Goal: Task Accomplishment & Management: Manage account settings

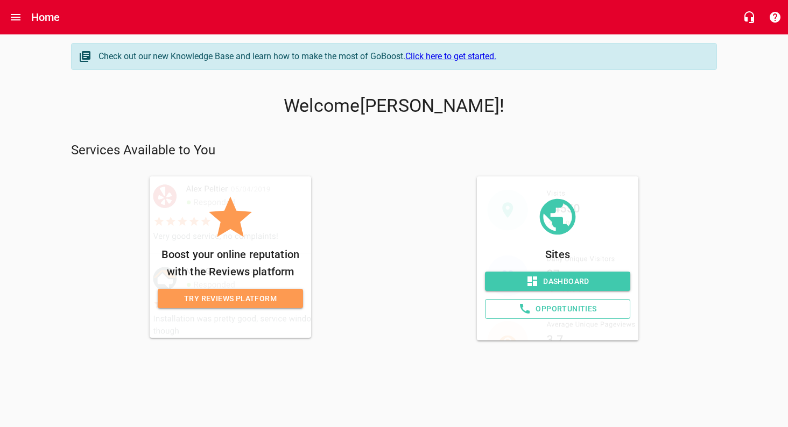
click at [233, 267] on p "Boost your online reputation with the Reviews platform" at bounding box center [230, 263] width 145 height 34
click at [469, 327] on div "Sites Dashboard Opportunities" at bounding box center [557, 258] width 318 height 164
click at [558, 235] on icon at bounding box center [557, 217] width 54 height 54
click at [558, 277] on span "Dashboard" at bounding box center [557, 281] width 128 height 13
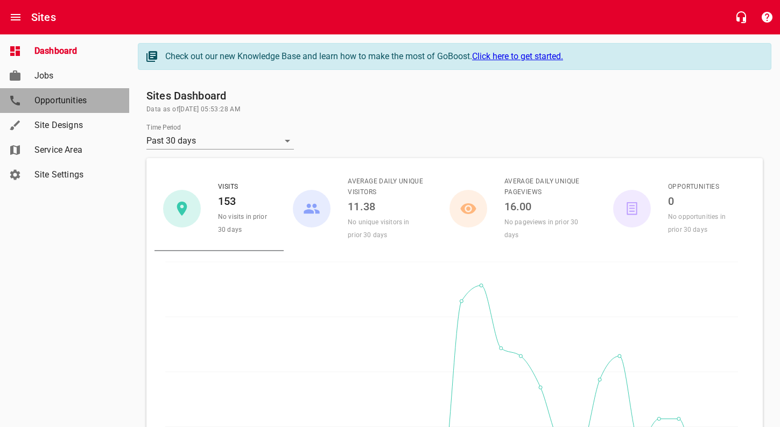
click at [59, 99] on span "Opportunities" at bounding box center [75, 100] width 82 height 13
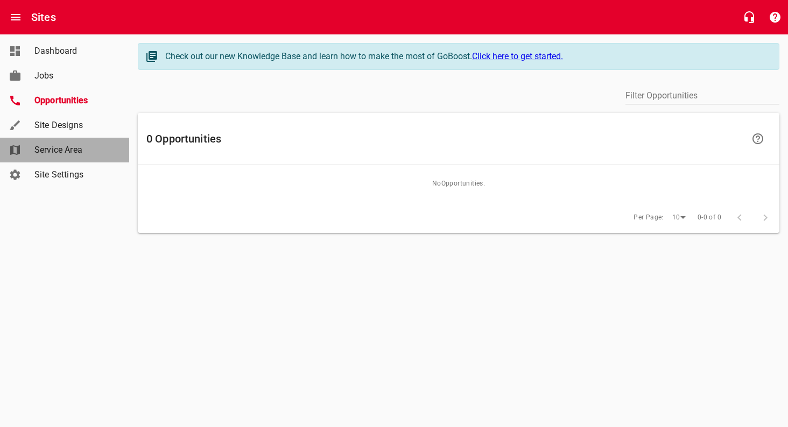
click at [69, 147] on span "Service Area" at bounding box center [75, 150] width 82 height 13
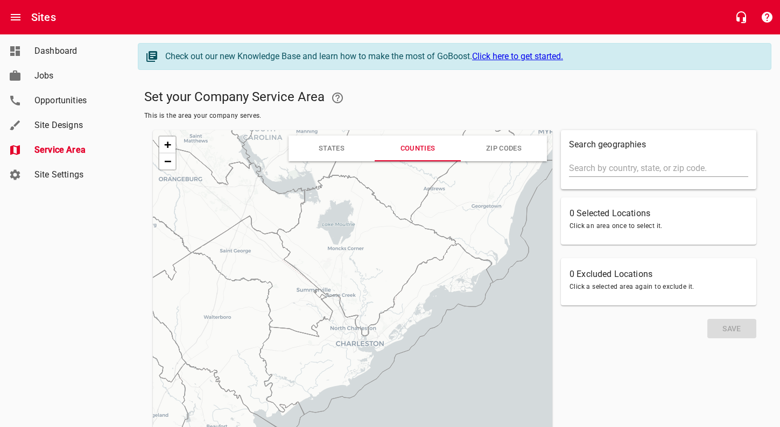
click at [342, 232] on icon at bounding box center [366, 255] width 179 height 161
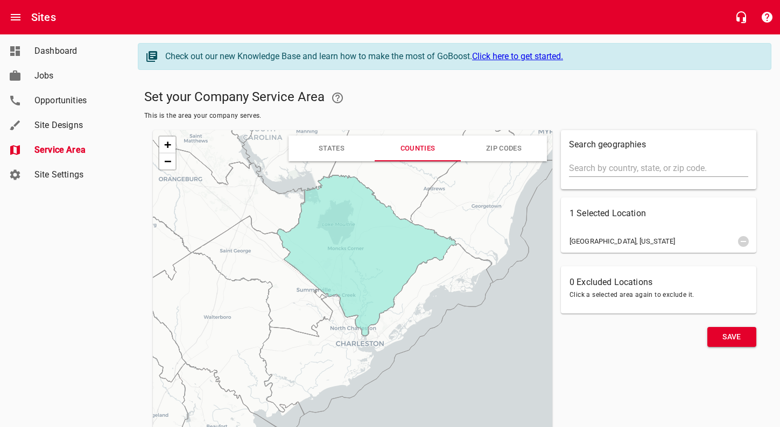
click at [232, 303] on icon at bounding box center [220, 343] width 168 height 182
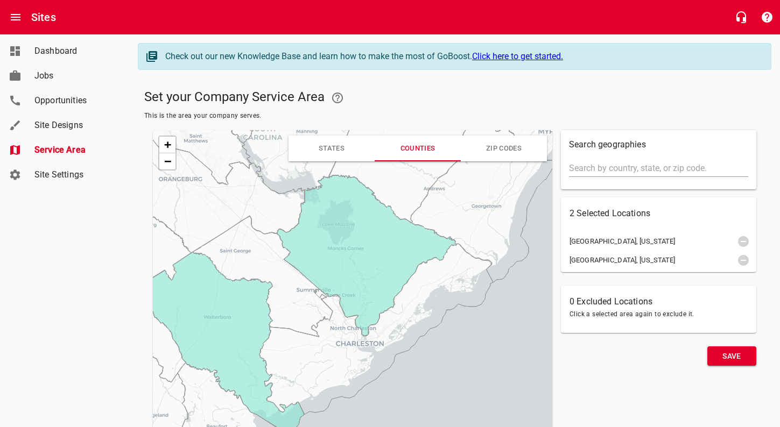
click at [296, 291] on icon at bounding box center [262, 276] width 139 height 121
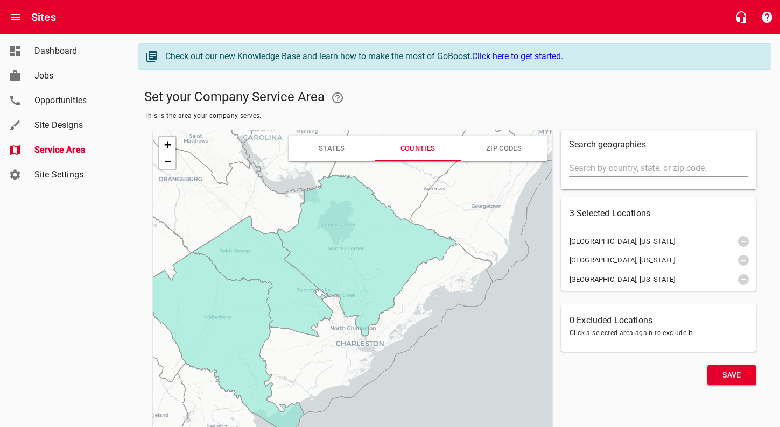
click at [296, 291] on icon at bounding box center [262, 276] width 139 height 121
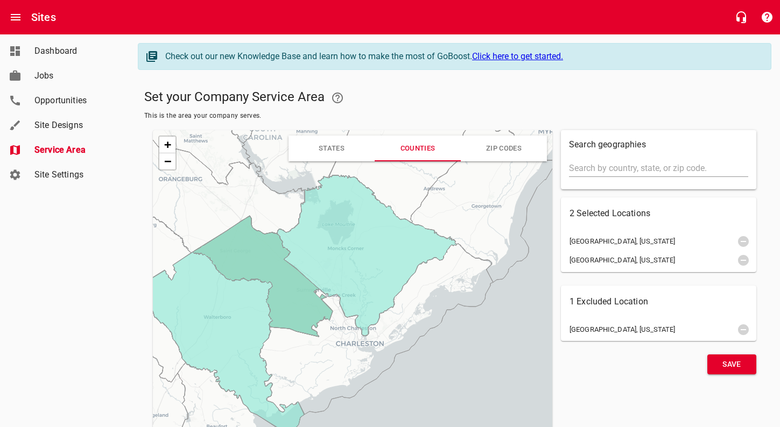
click at [296, 291] on icon at bounding box center [262, 276] width 139 height 121
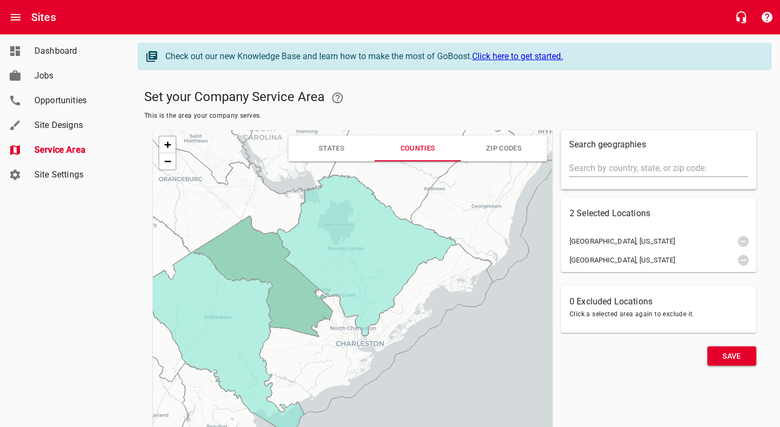
click at [245, 315] on icon at bounding box center [220, 343] width 168 height 182
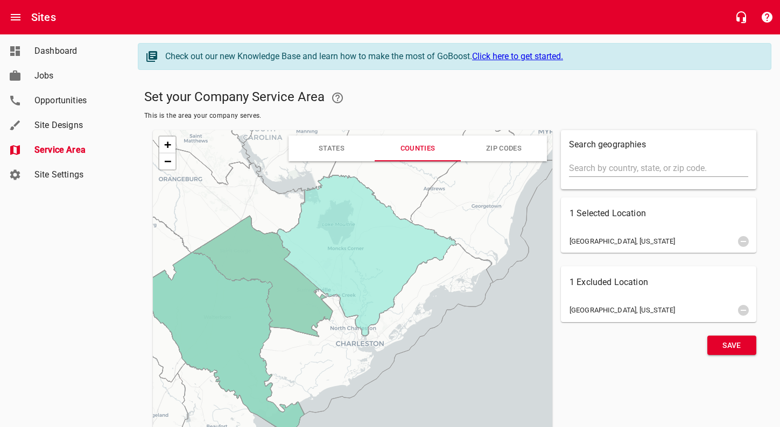
click at [361, 343] on icon at bounding box center [375, 329] width 233 height 171
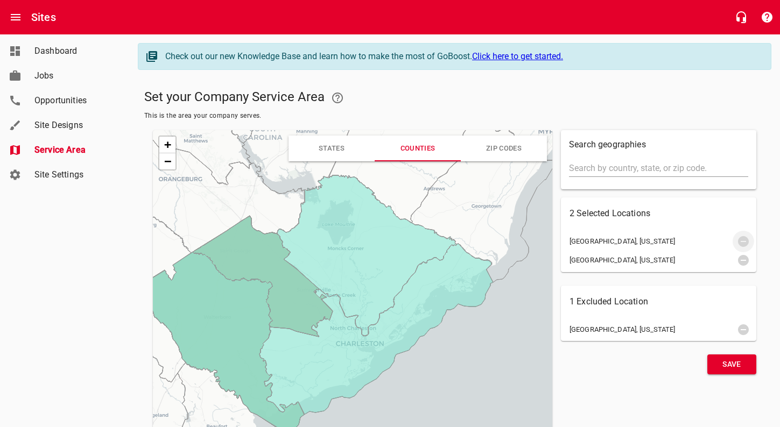
click at [742, 241] on icon "button" at bounding box center [743, 241] width 13 height 13
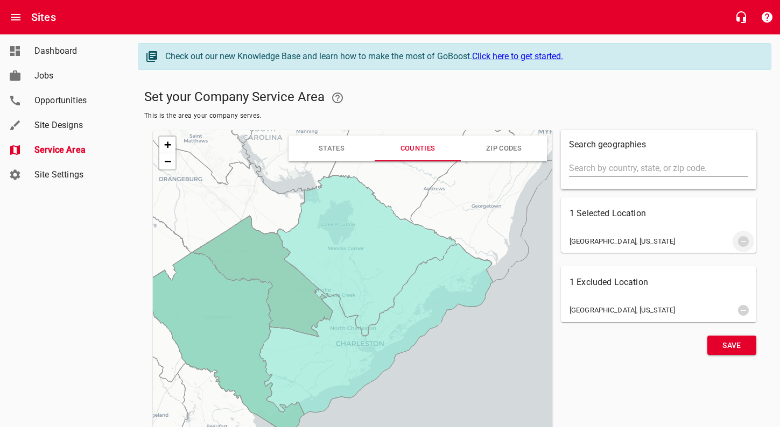
click at [742, 241] on icon "button" at bounding box center [743, 241] width 13 height 13
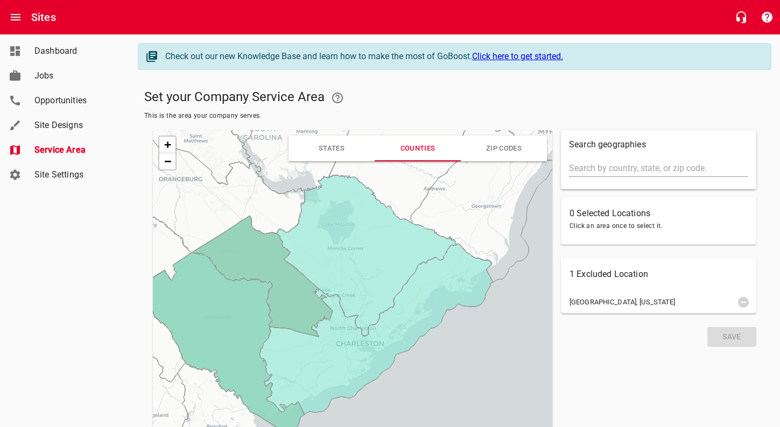
click at [361, 249] on icon at bounding box center [366, 255] width 179 height 161
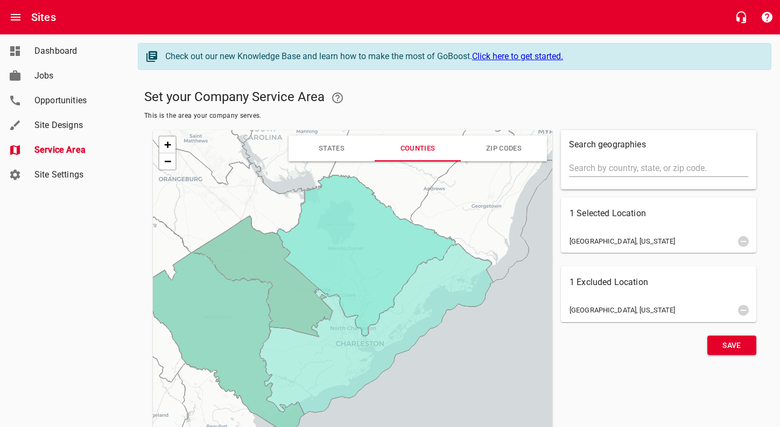
click at [361, 249] on icon at bounding box center [366, 255] width 179 height 161
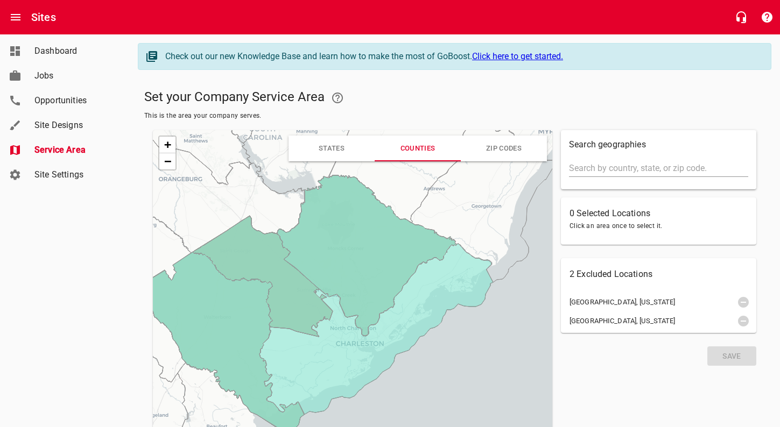
click at [361, 249] on icon at bounding box center [366, 255] width 179 height 161
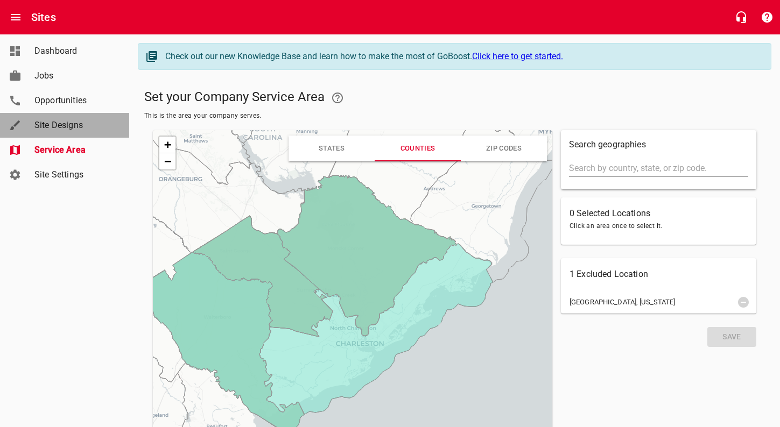
click at [52, 122] on span "Site Designs" at bounding box center [75, 125] width 82 height 13
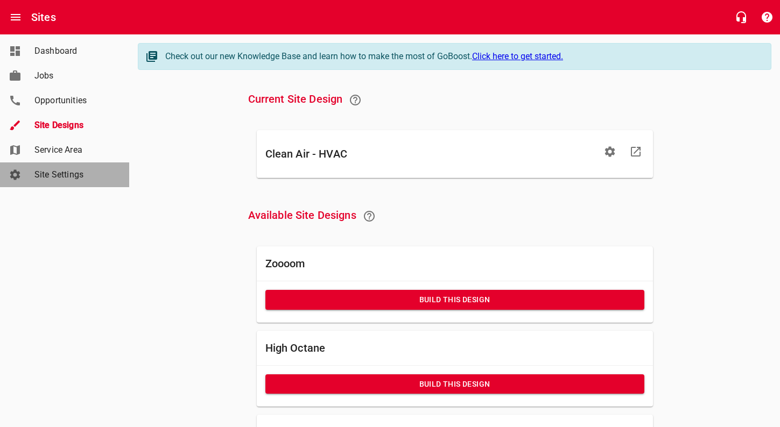
click at [73, 174] on span "Site Settings" at bounding box center [75, 174] width 82 height 13
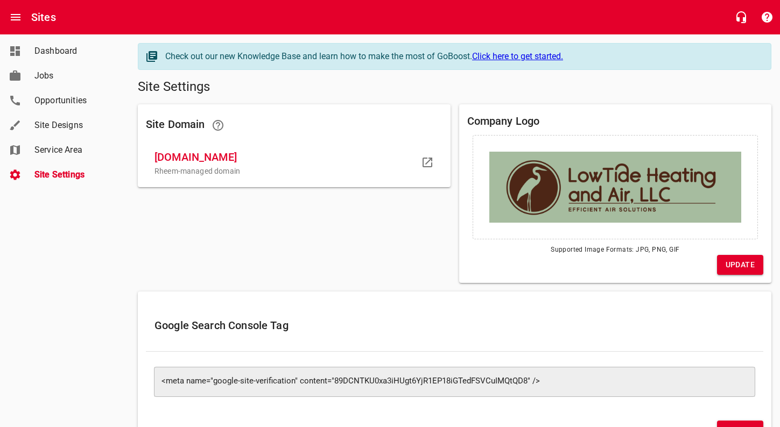
click at [774, 386] on div "Google Search Console Tag ​ <meta name="google-site-verification" content="89DC…" at bounding box center [454, 370] width 642 height 166
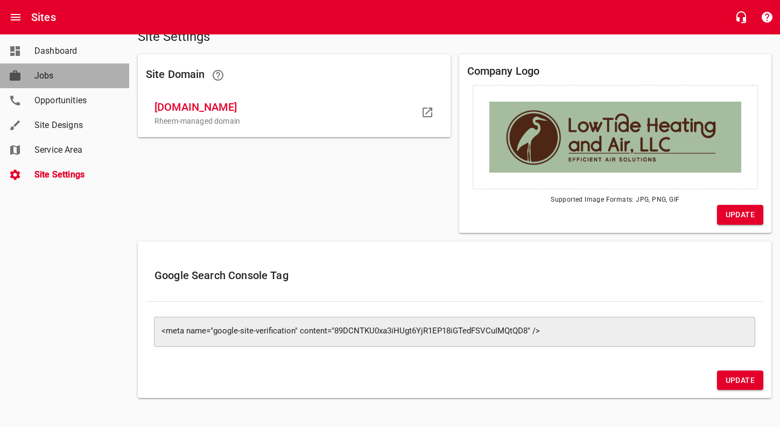
click at [73, 81] on span "Jobs" at bounding box center [75, 75] width 82 height 13
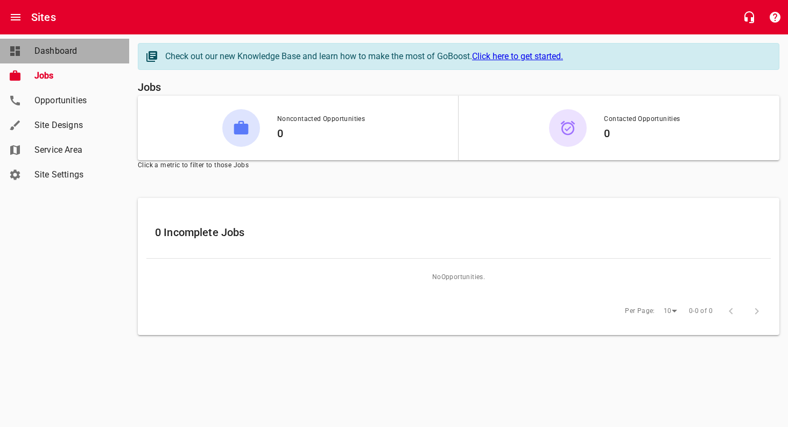
click at [65, 52] on span "Dashboard" at bounding box center [75, 51] width 82 height 13
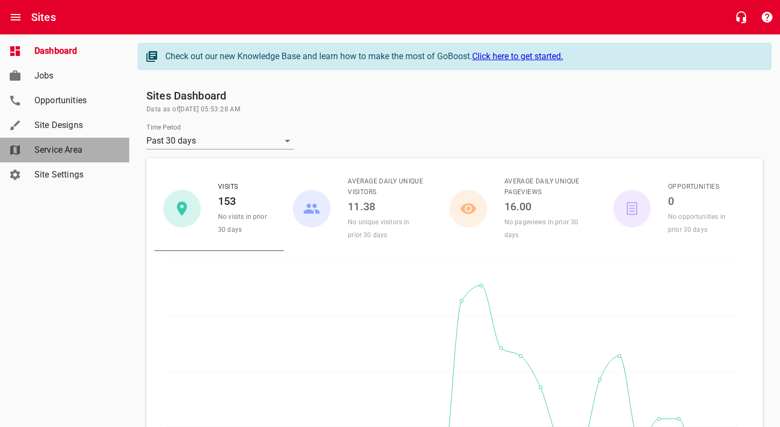
click at [62, 144] on span "Service Area" at bounding box center [75, 150] width 82 height 13
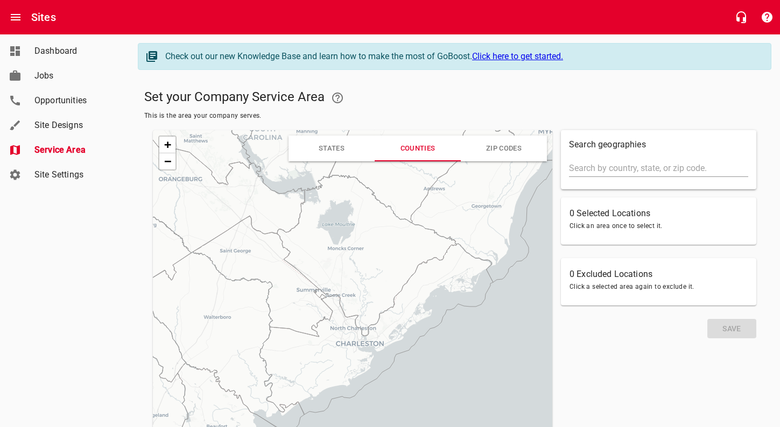
click at [344, 351] on icon at bounding box center [375, 329] width 233 height 171
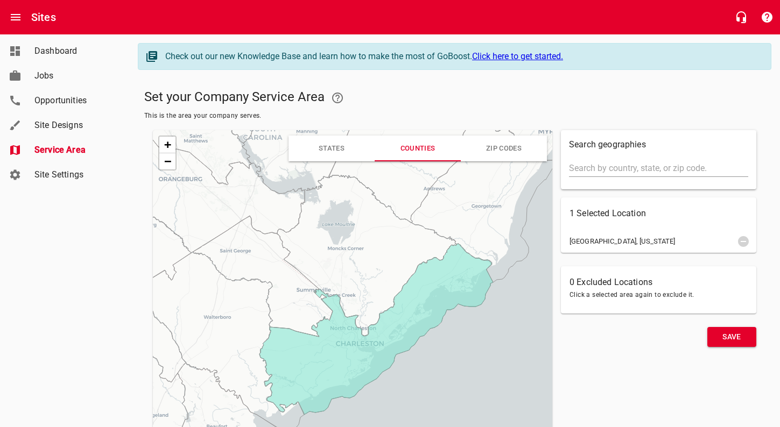
click at [307, 305] on icon at bounding box center [262, 276] width 139 height 121
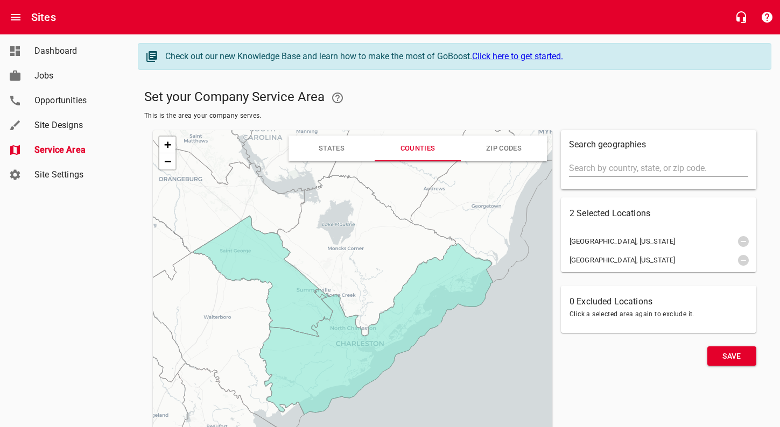
click at [371, 273] on icon at bounding box center [366, 255] width 179 height 161
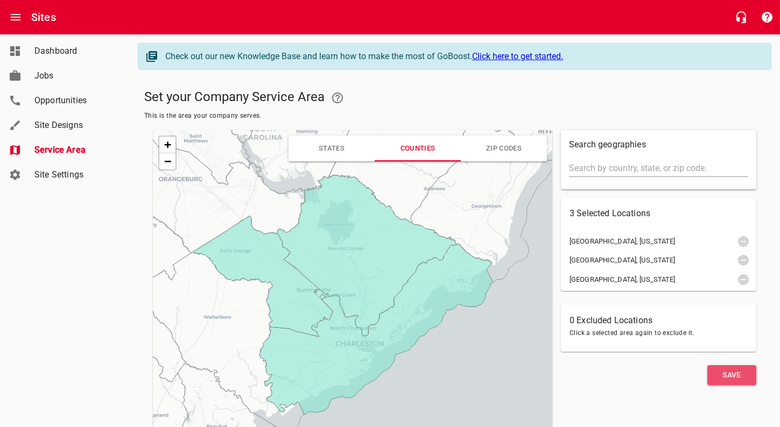
click at [727, 375] on span "Save" at bounding box center [732, 375] width 32 height 13
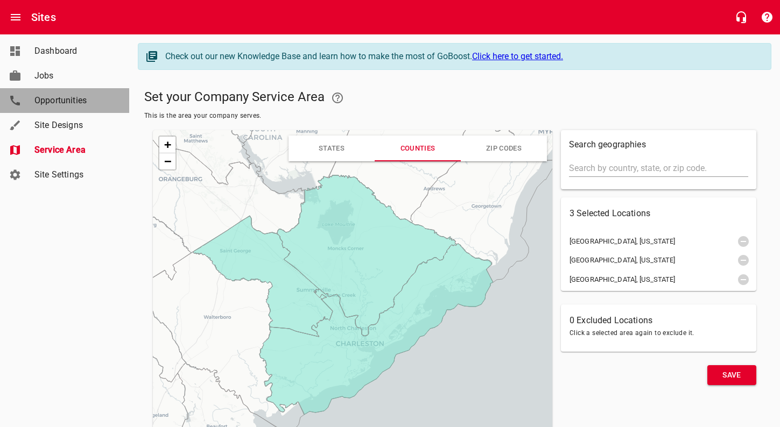
click at [47, 104] on span "Opportunities" at bounding box center [75, 100] width 82 height 13
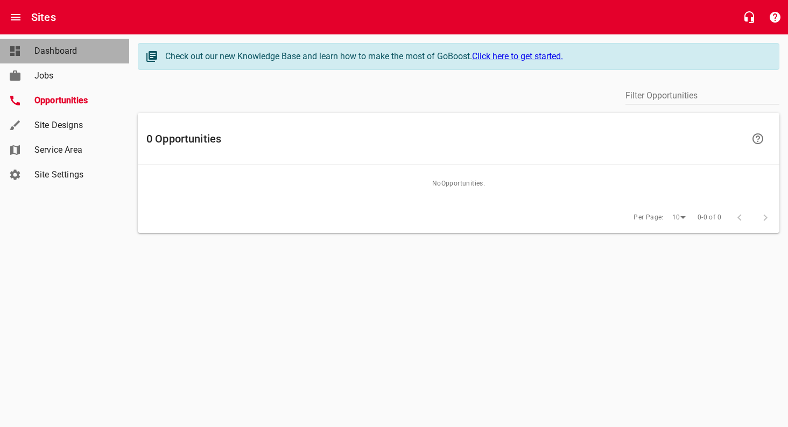
click at [55, 55] on span "Dashboard" at bounding box center [75, 51] width 82 height 13
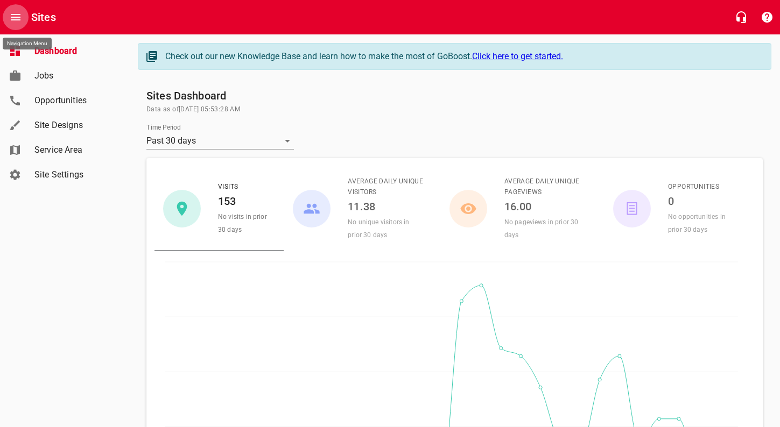
click at [21, 15] on icon "Open drawer" at bounding box center [15, 17] width 13 height 13
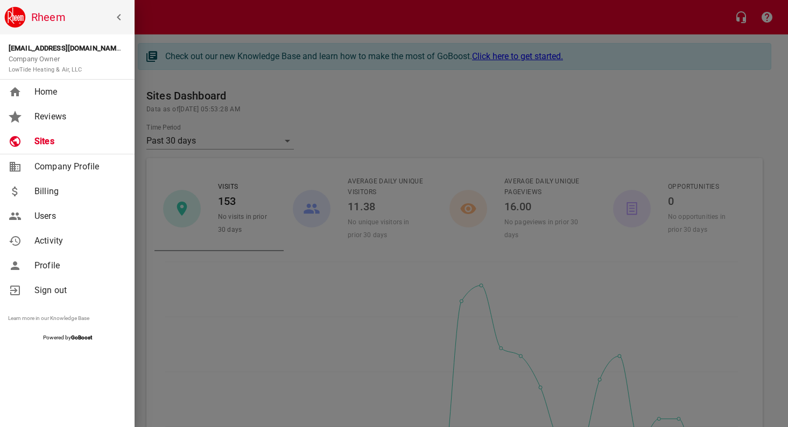
click at [162, 287] on div at bounding box center [394, 213] width 788 height 427
